Goal: Information Seeking & Learning: Learn about a topic

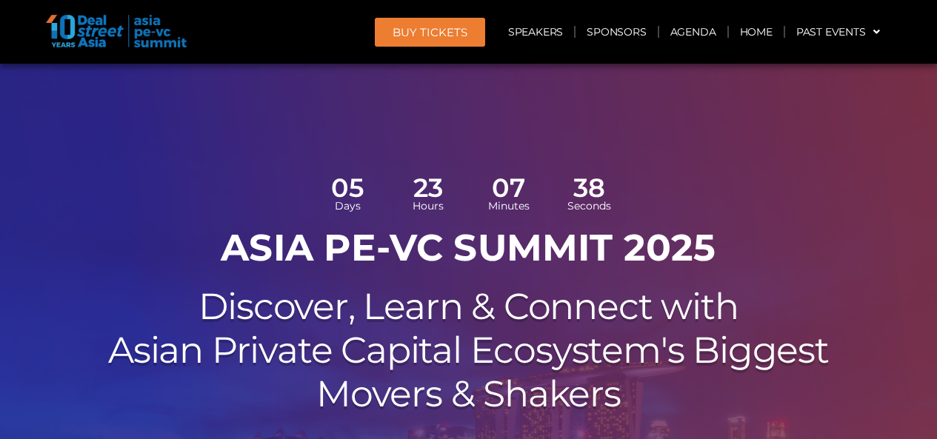
click at [682, 27] on link "Agenda" at bounding box center [693, 32] width 68 height 34
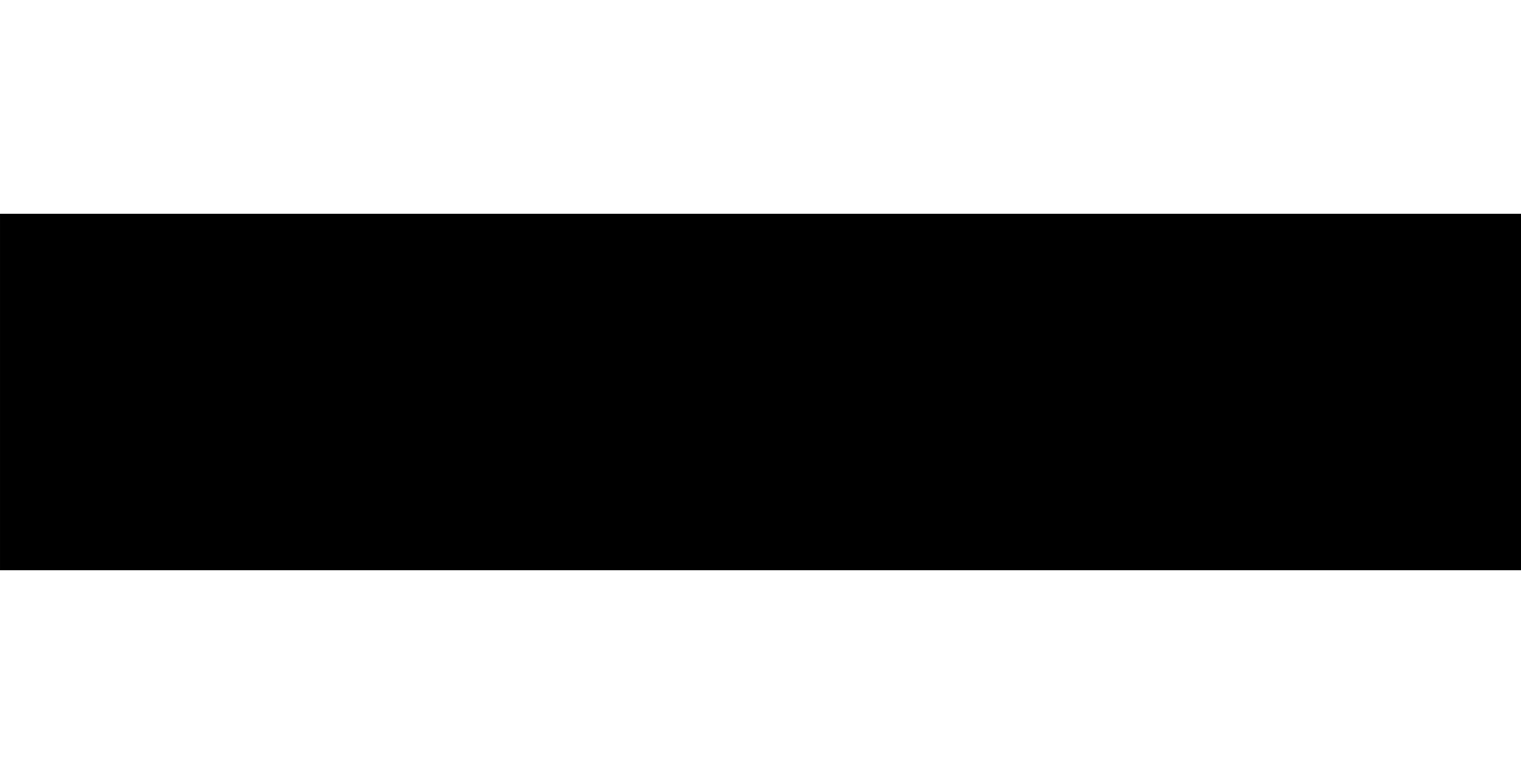
scroll to position [710, 0]
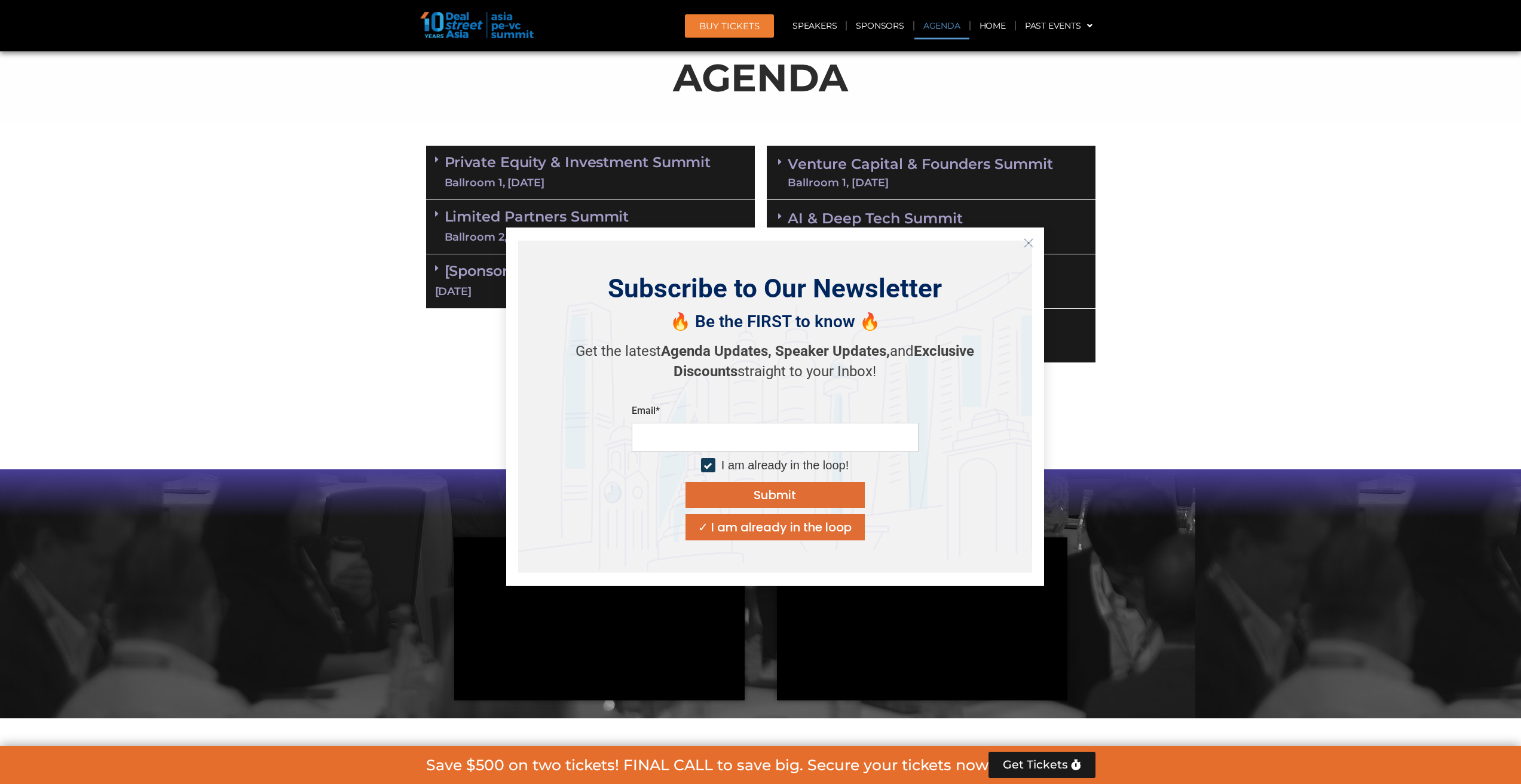
click at [755, 241] on icon "Close" at bounding box center [1028, 243] width 10 height 10
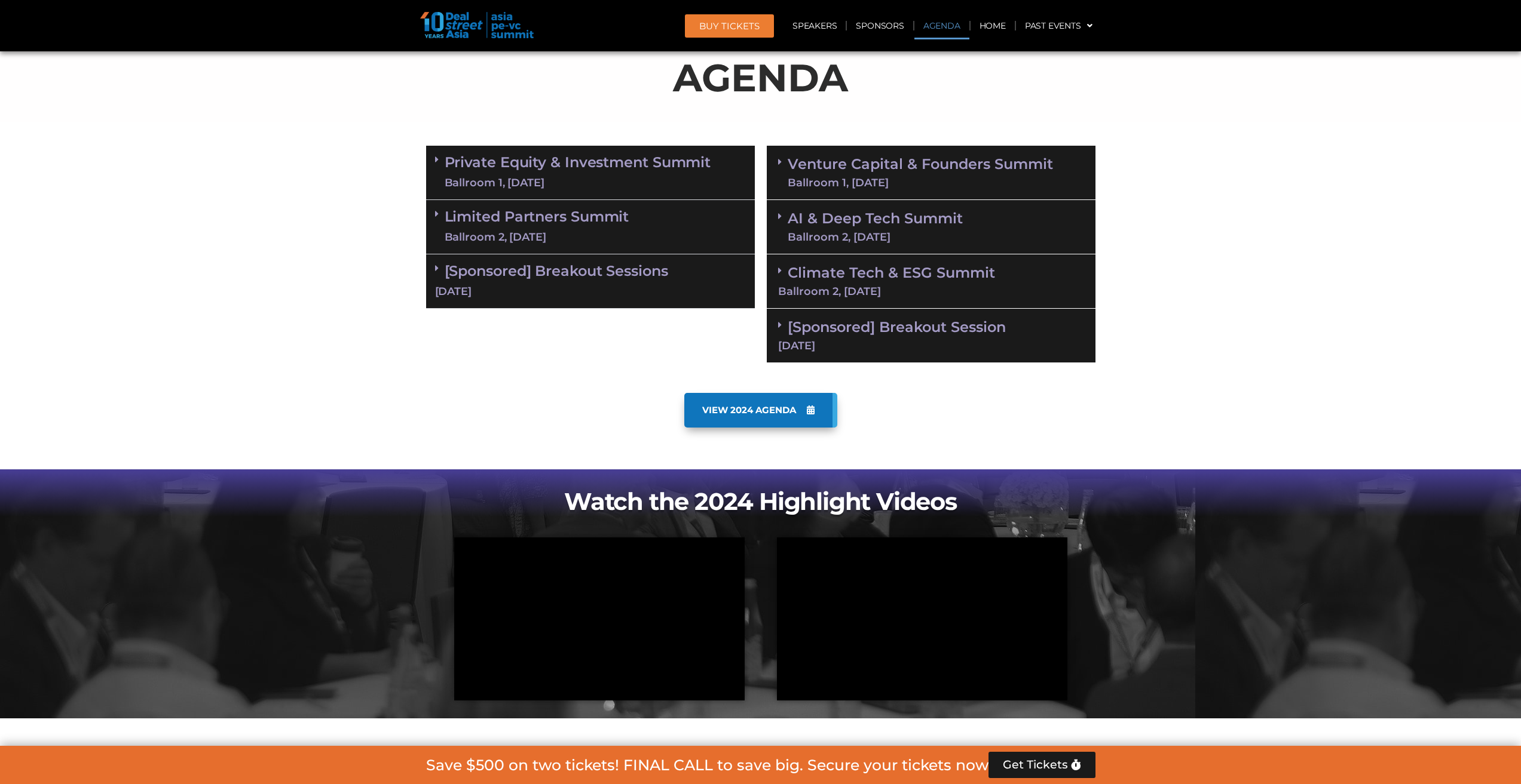
click at [755, 353] on span "VIEW 2024 AGENDA" at bounding box center [749, 410] width 94 height 10
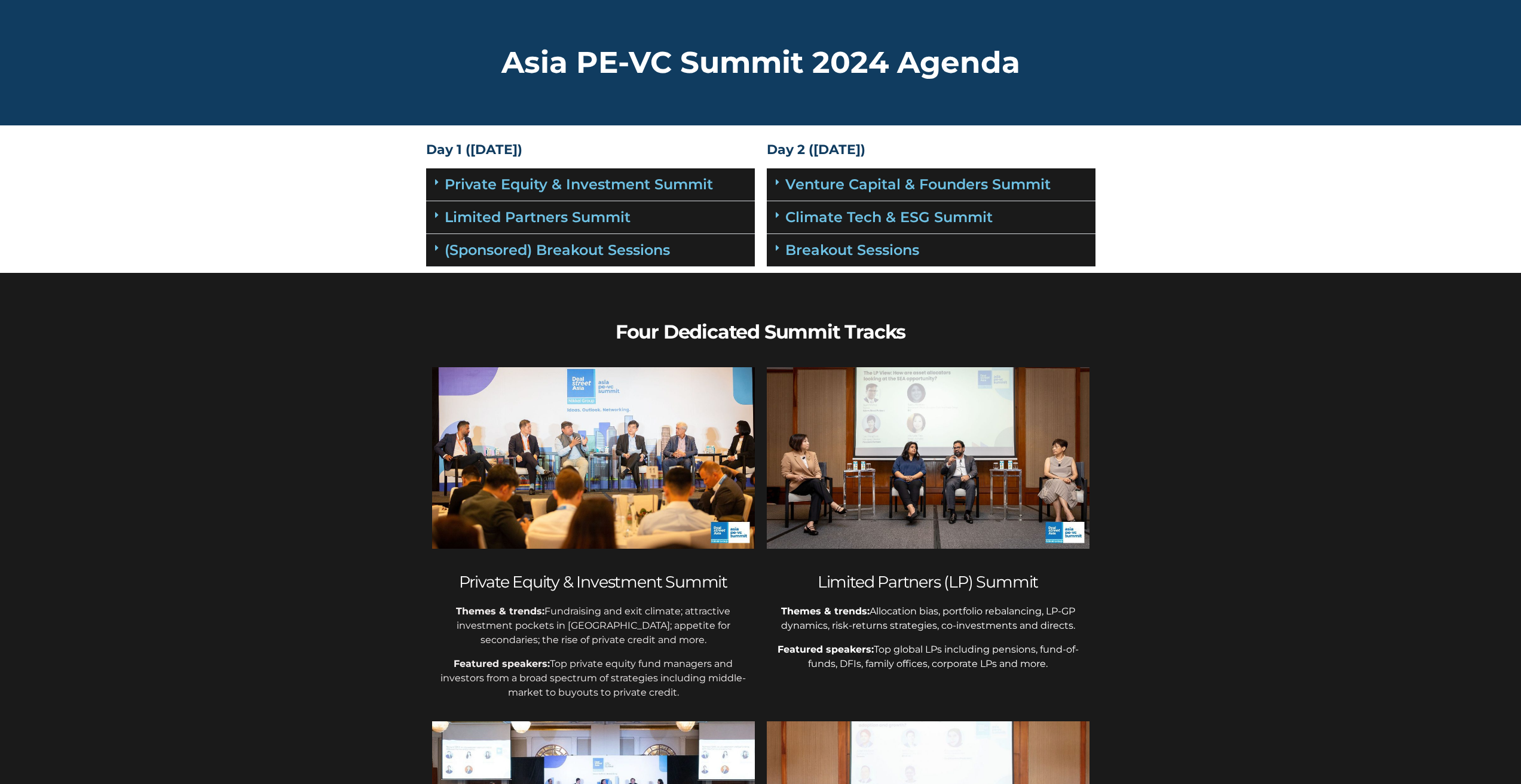
click at [435, 182] on icon at bounding box center [437, 182] width 3 height 10
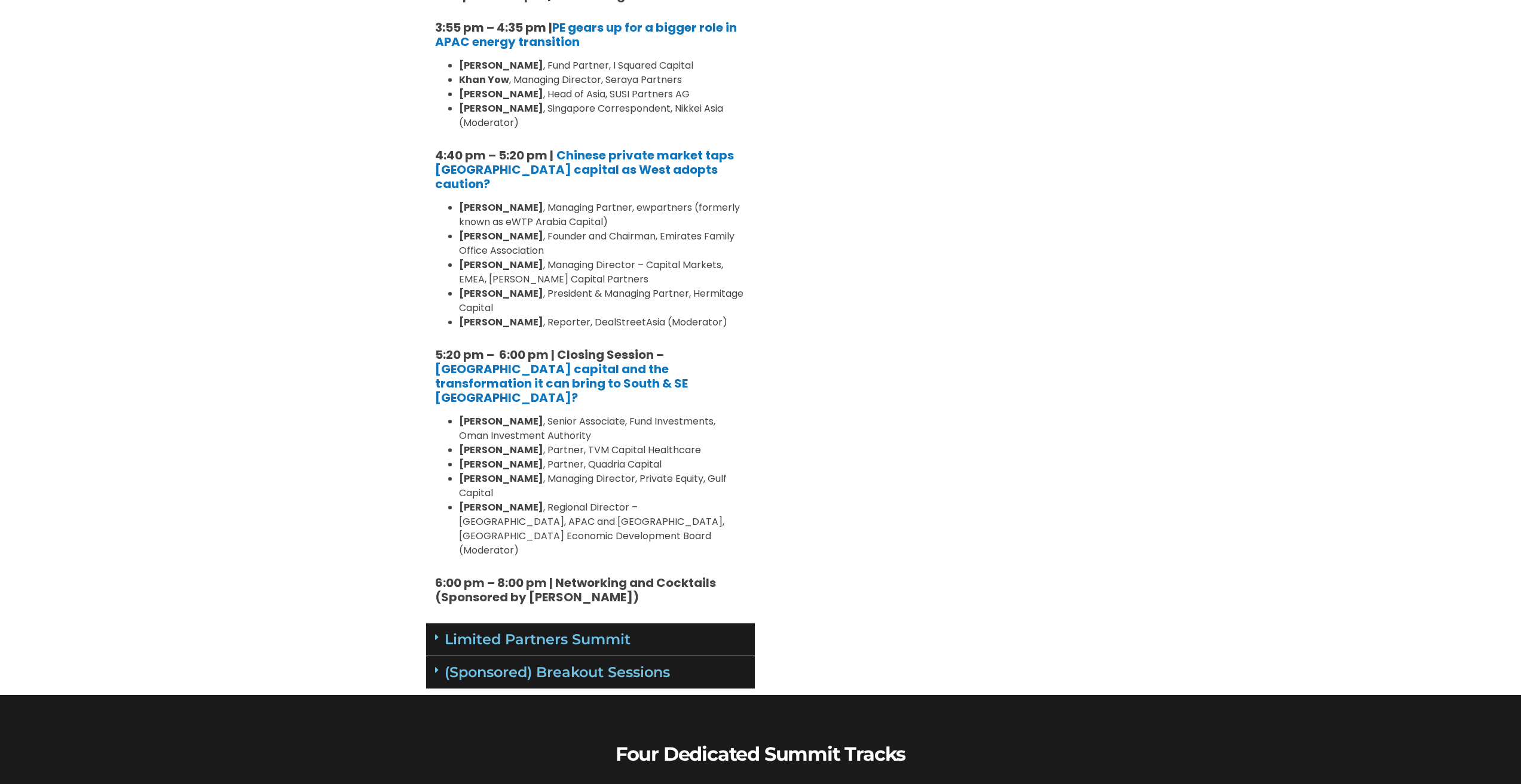
scroll to position [1374, 0]
click at [432, 656] on div "(Sponsored) Breakout Sessions" at bounding box center [590, 672] width 328 height 33
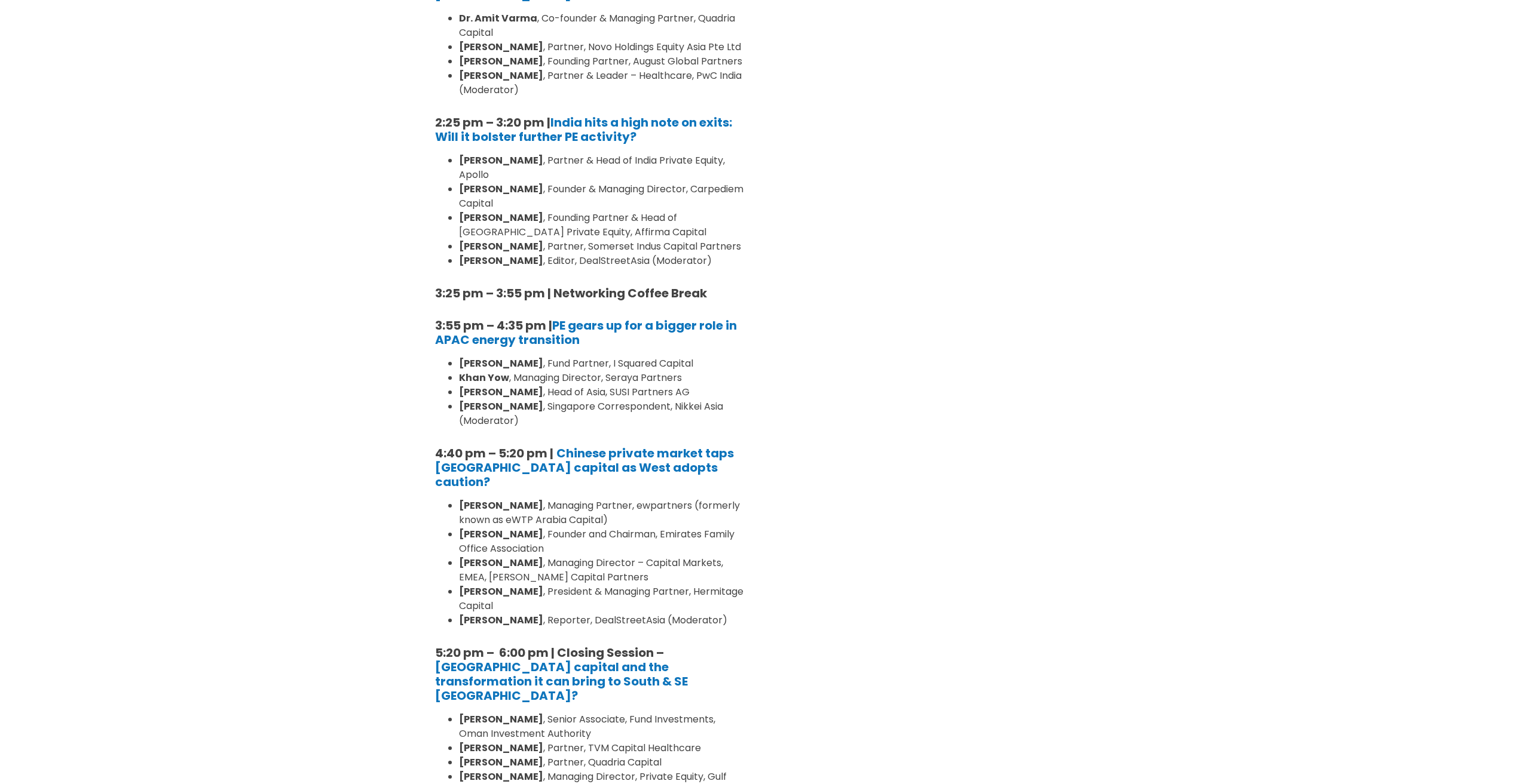
scroll to position [1494, 0]
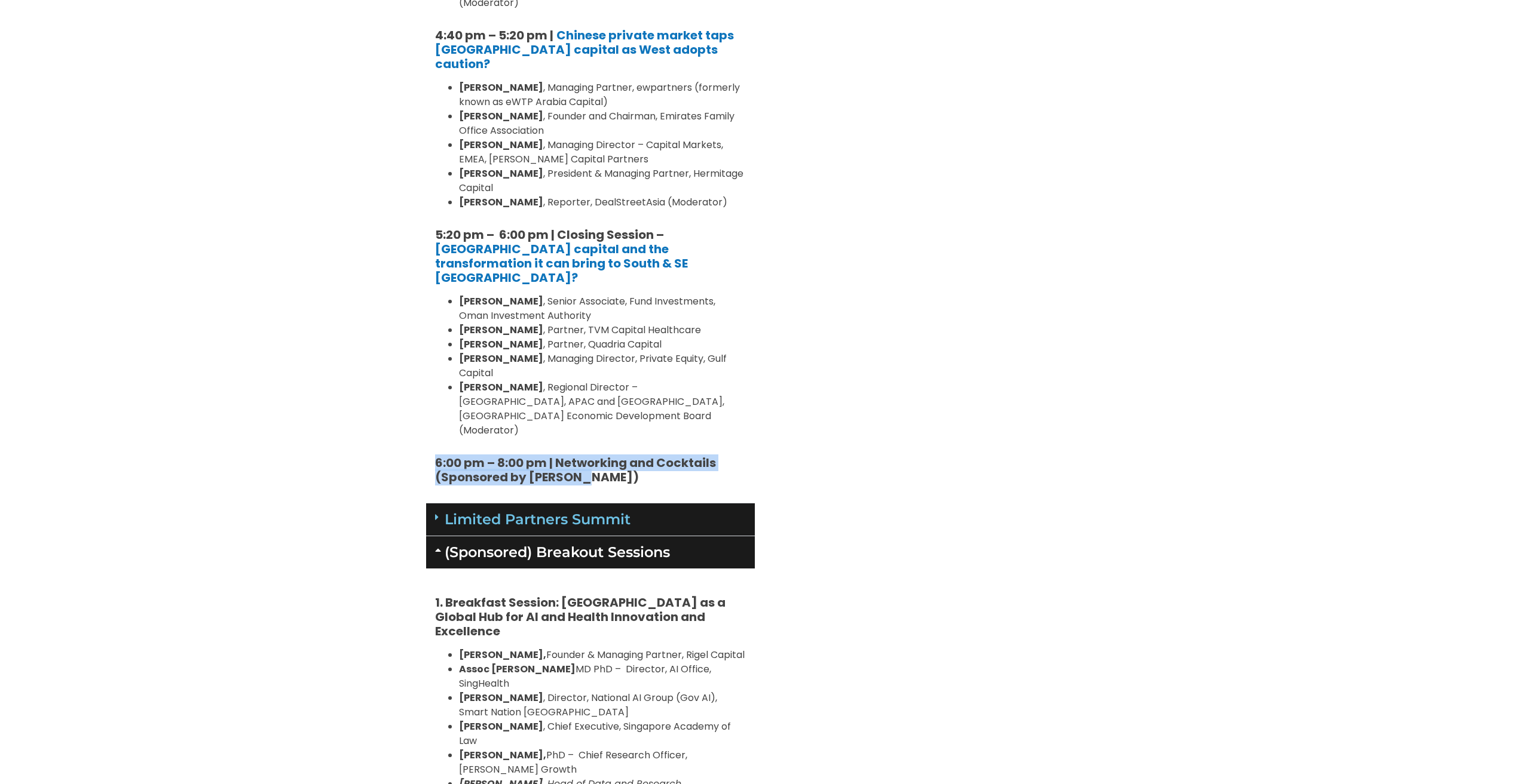
drag, startPoint x: 435, startPoint y: 388, endPoint x: 726, endPoint y: 401, distance: 291.3
click at [726, 456] on h5 "6:00 pm – 8:00 pm | Networking and Cocktails (Sponsored by Redhill)" at bounding box center [590, 470] width 311 height 29
copy strong "6:00 pm – 8:00 pm | Networking and Cocktails (Sponsored by Redhill)"
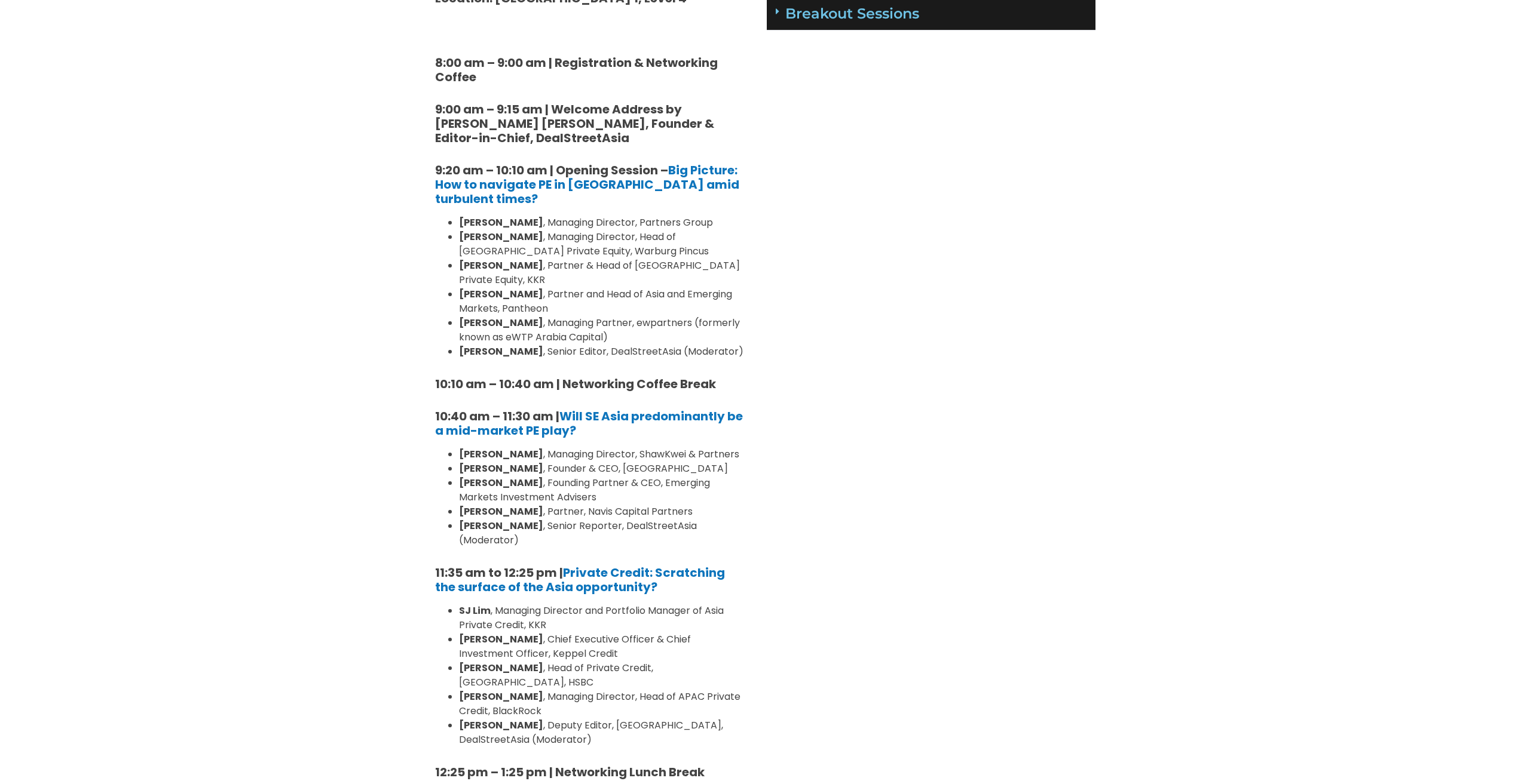
scroll to position [60, 0]
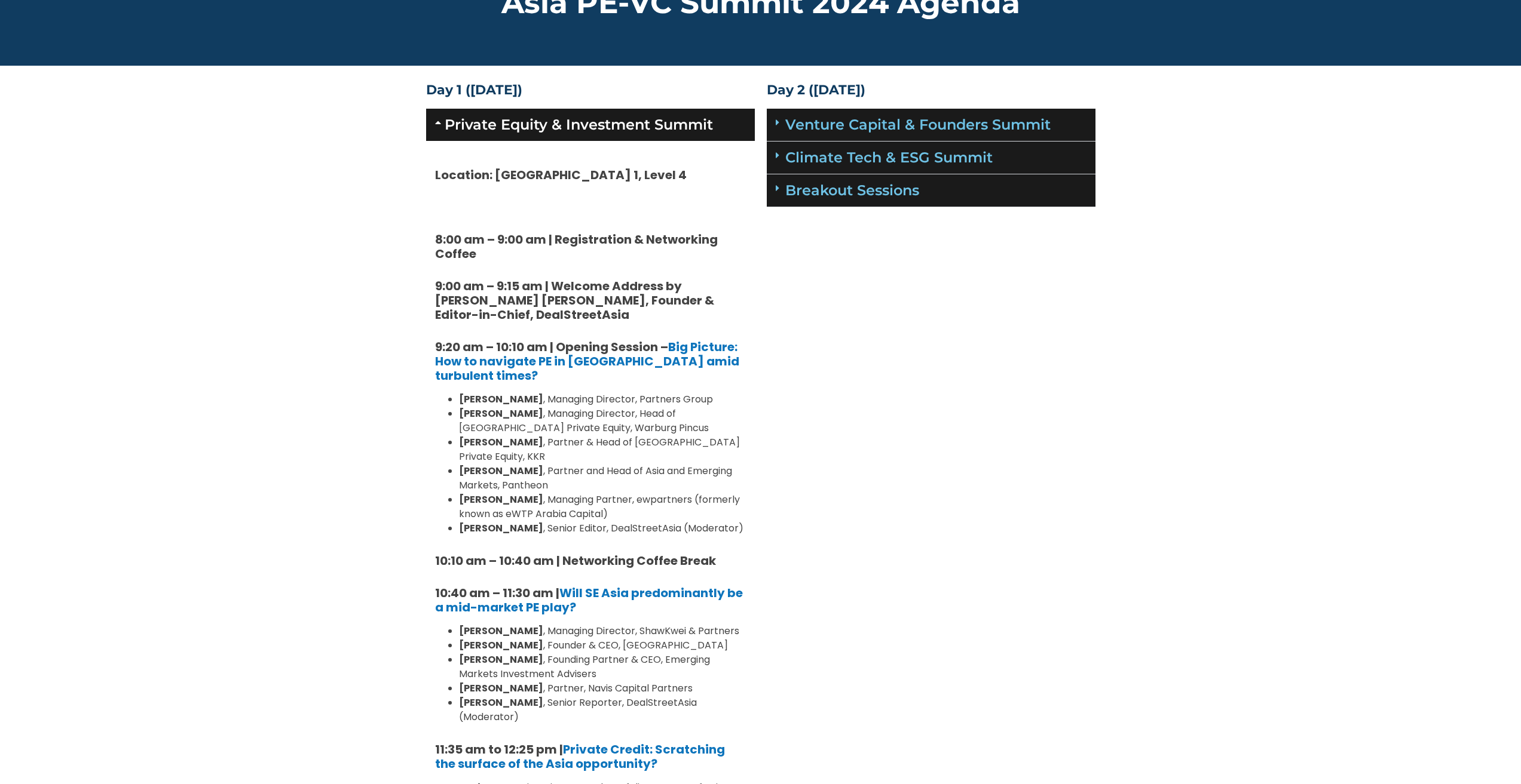
click at [775, 123] on div "Venture Capital & Founders​ Summit" at bounding box center [930, 125] width 328 height 33
